Goal: Check status: Check status

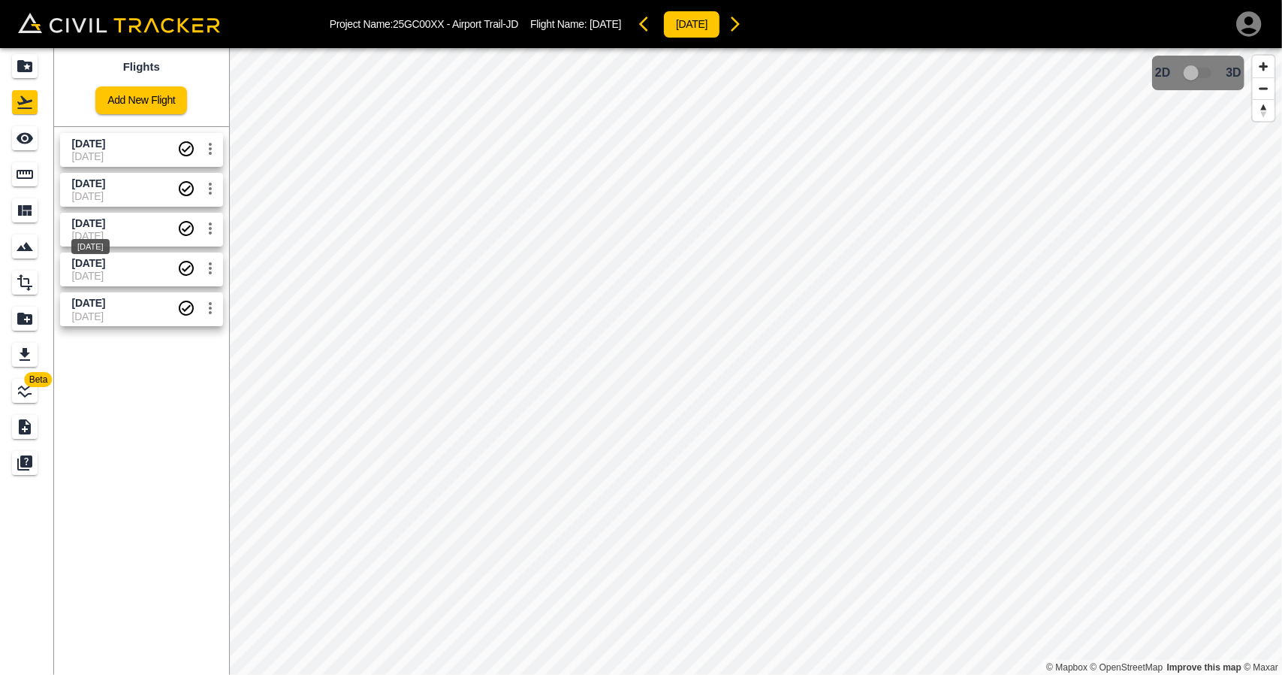
click at [105, 224] on span "[DATE]" at bounding box center [88, 223] width 33 height 12
drag, startPoint x: 124, startPoint y: 185, endPoint x: 125, endPoint y: 196, distance: 11.3
click at [111, 196] on div "[DATE]" at bounding box center [90, 202] width 41 height 27
click at [105, 184] on span "[DATE]" at bounding box center [88, 183] width 33 height 12
click at [105, 143] on span "[DATE]" at bounding box center [88, 143] width 33 height 12
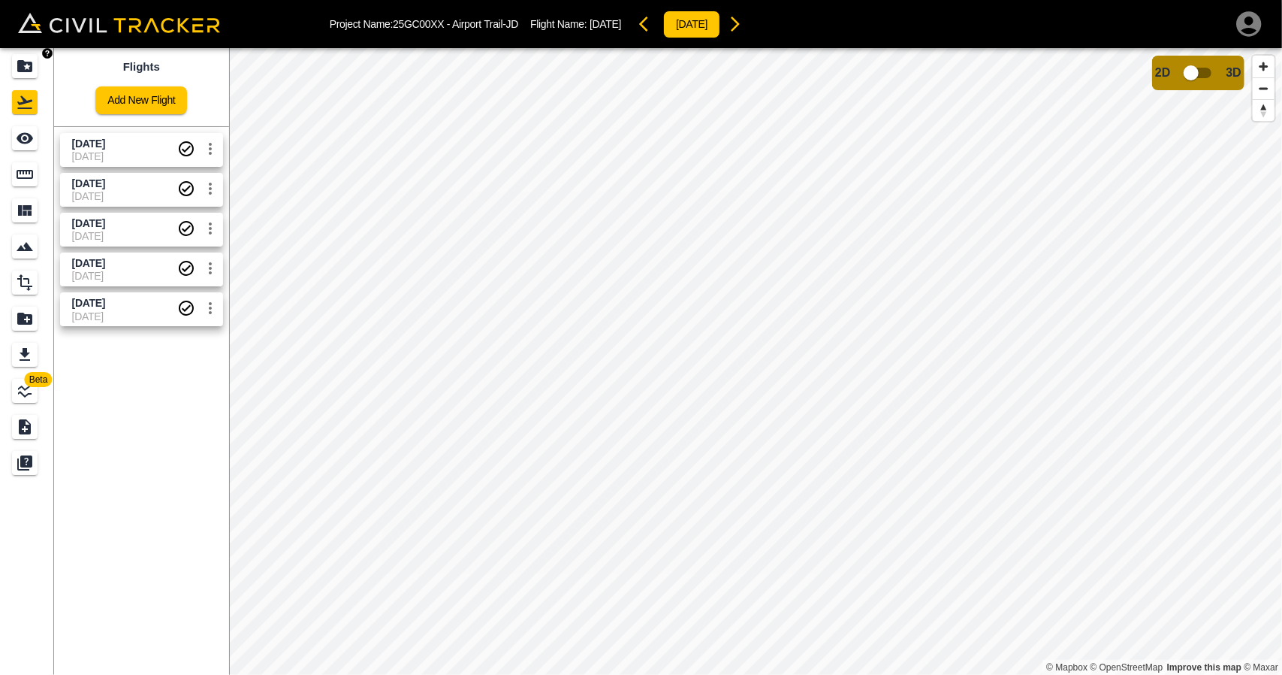
drag, startPoint x: 30, startPoint y: 64, endPoint x: 84, endPoint y: 8, distance: 77.6
click at [30, 64] on icon "Projects" at bounding box center [24, 66] width 15 height 12
